Goal: Navigation & Orientation: Find specific page/section

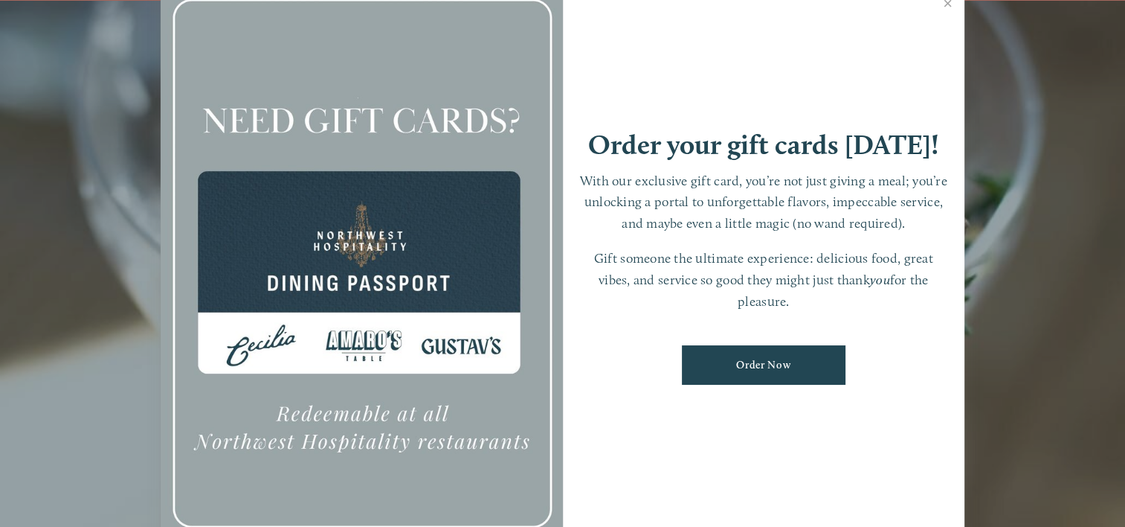
click at [164, 225] on div at bounding box center [362, 263] width 402 height 563
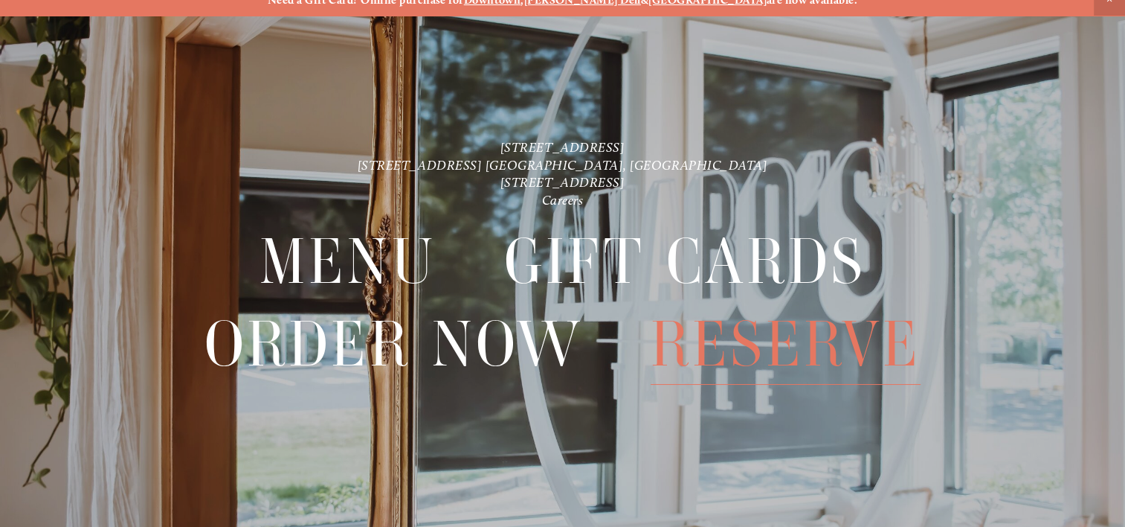
scroll to position [31, 0]
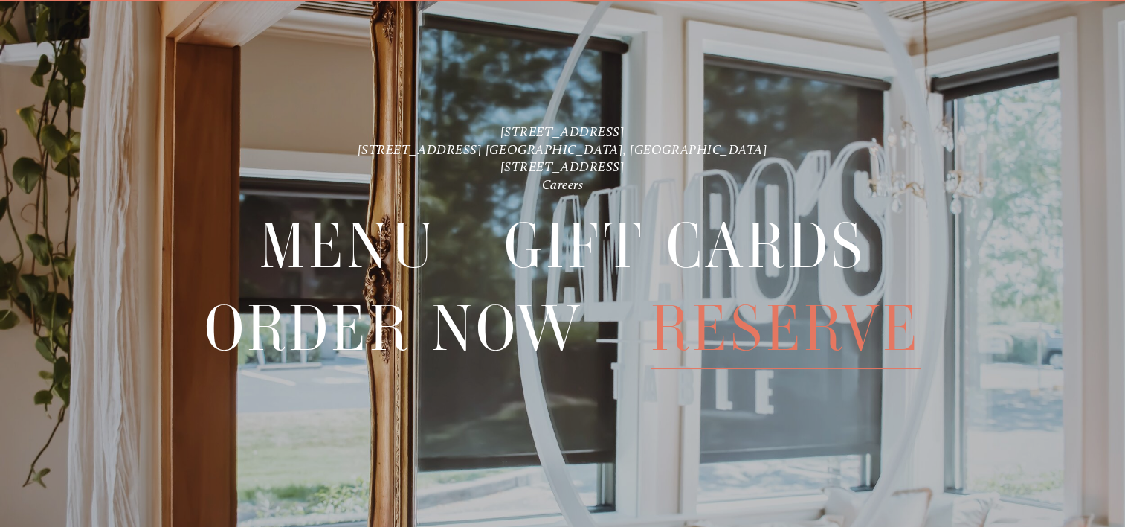
click at [605, 398] on nav "Menu Gift Cards Order Now Reserve" at bounding box center [563, 298] width 1013 height 210
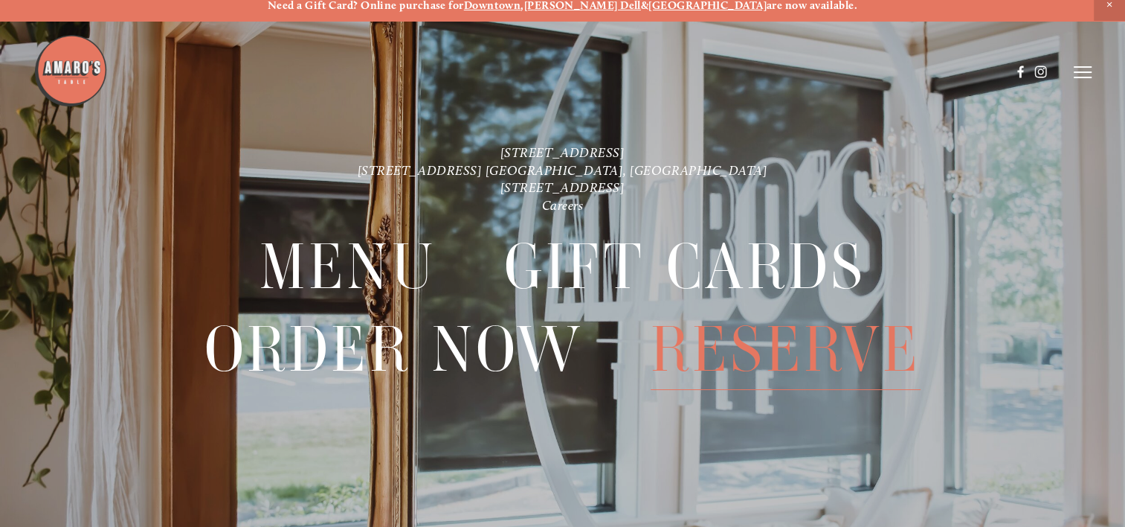
scroll to position [0, 0]
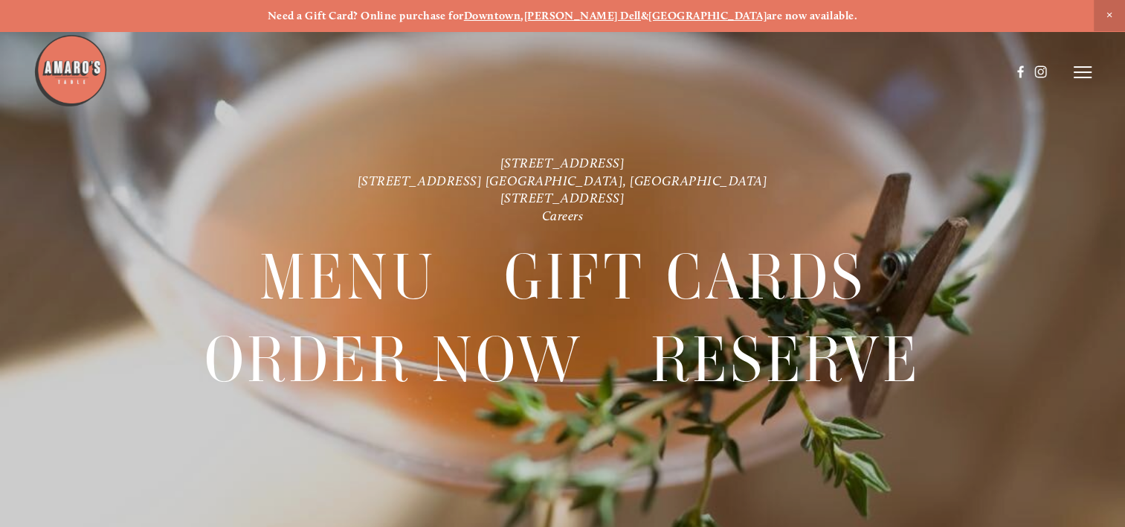
click at [1078, 65] on icon at bounding box center [1083, 71] width 18 height 13
click at [1018, 68] on span "Careers" at bounding box center [1033, 71] width 35 height 13
